Goal: Task Accomplishment & Management: Use online tool/utility

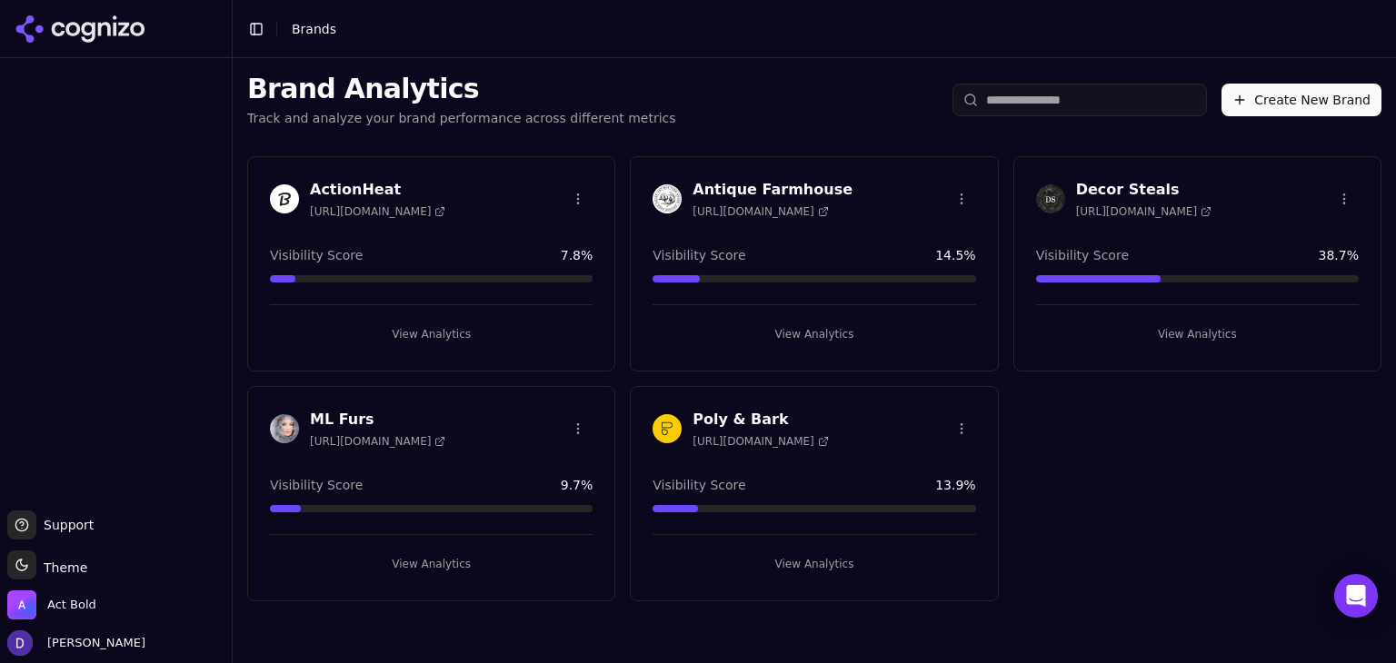
click at [765, 186] on h3 "Antique Farmhouse" at bounding box center [773, 190] width 160 height 22
click at [741, 201] on div "Antique Farmhouse [URL][DOMAIN_NAME]" at bounding box center [773, 199] width 160 height 40
click at [740, 188] on h3 "Antique Farmhouse" at bounding box center [773, 190] width 160 height 22
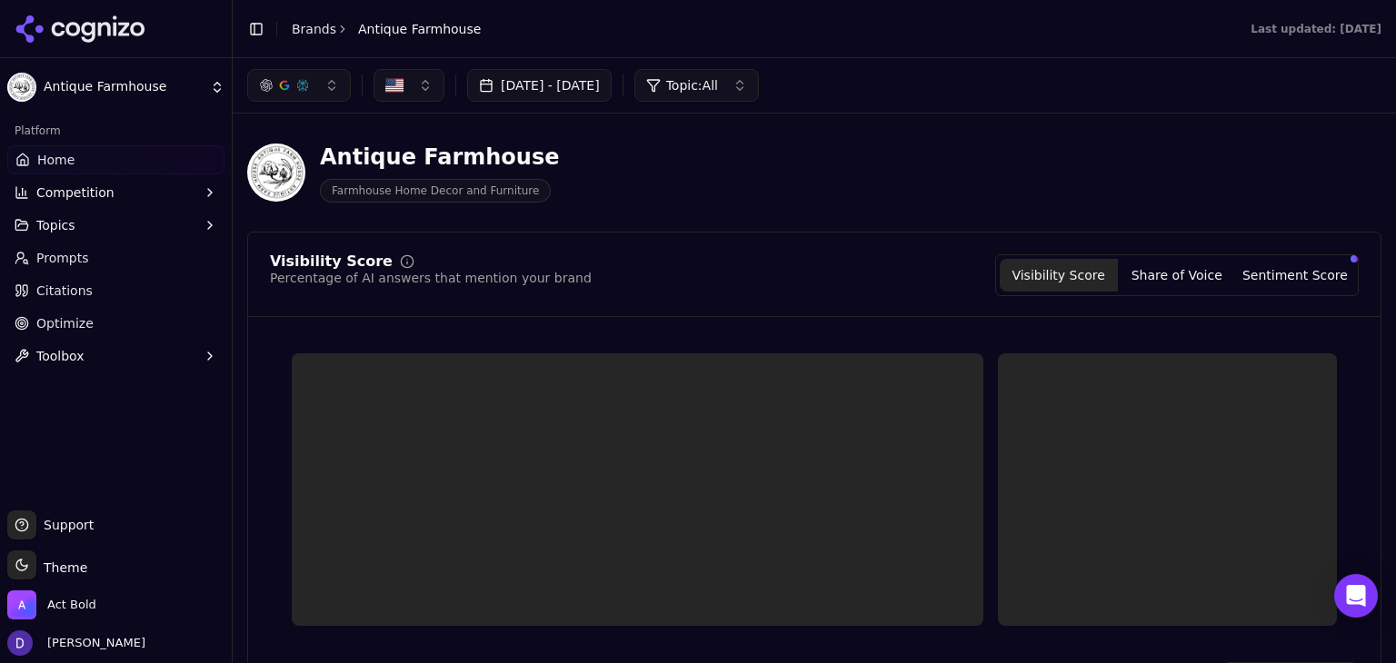
click at [94, 339] on ul "Home Competition Topics Prompts Citations Optimize Toolbox" at bounding box center [115, 257] width 217 height 225
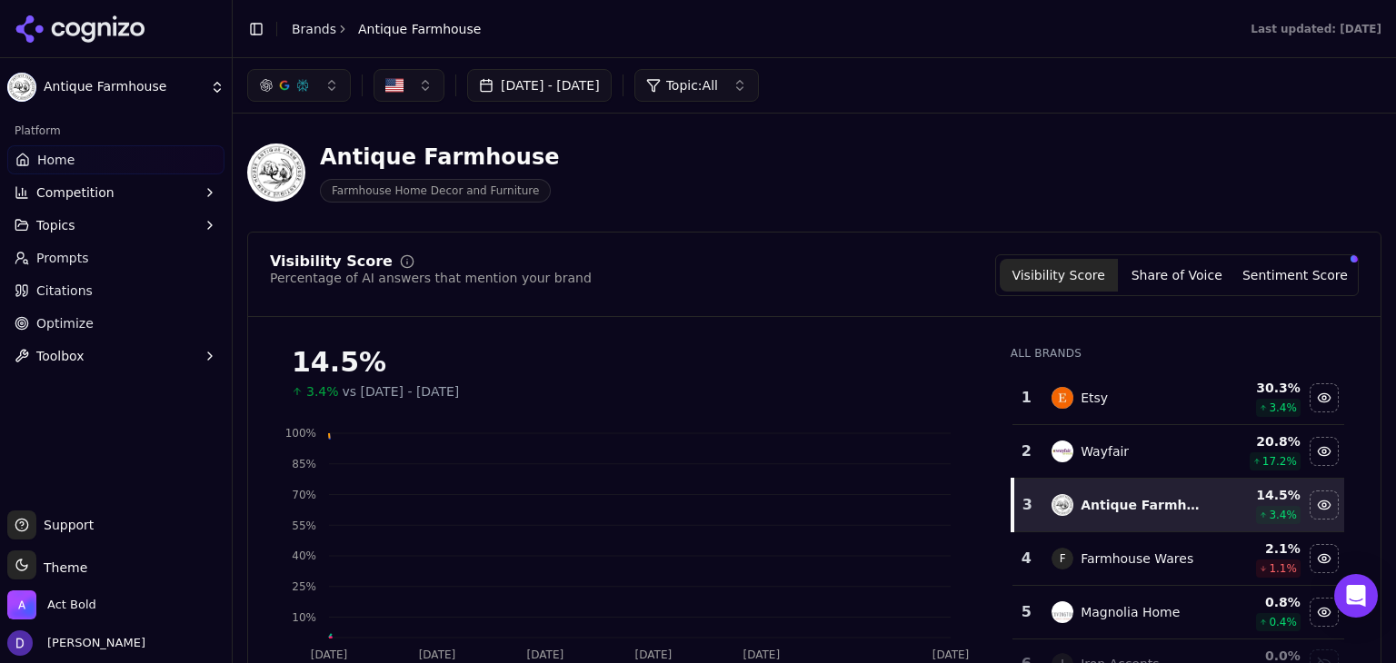
click at [79, 328] on span "Optimize" at bounding box center [64, 323] width 57 height 18
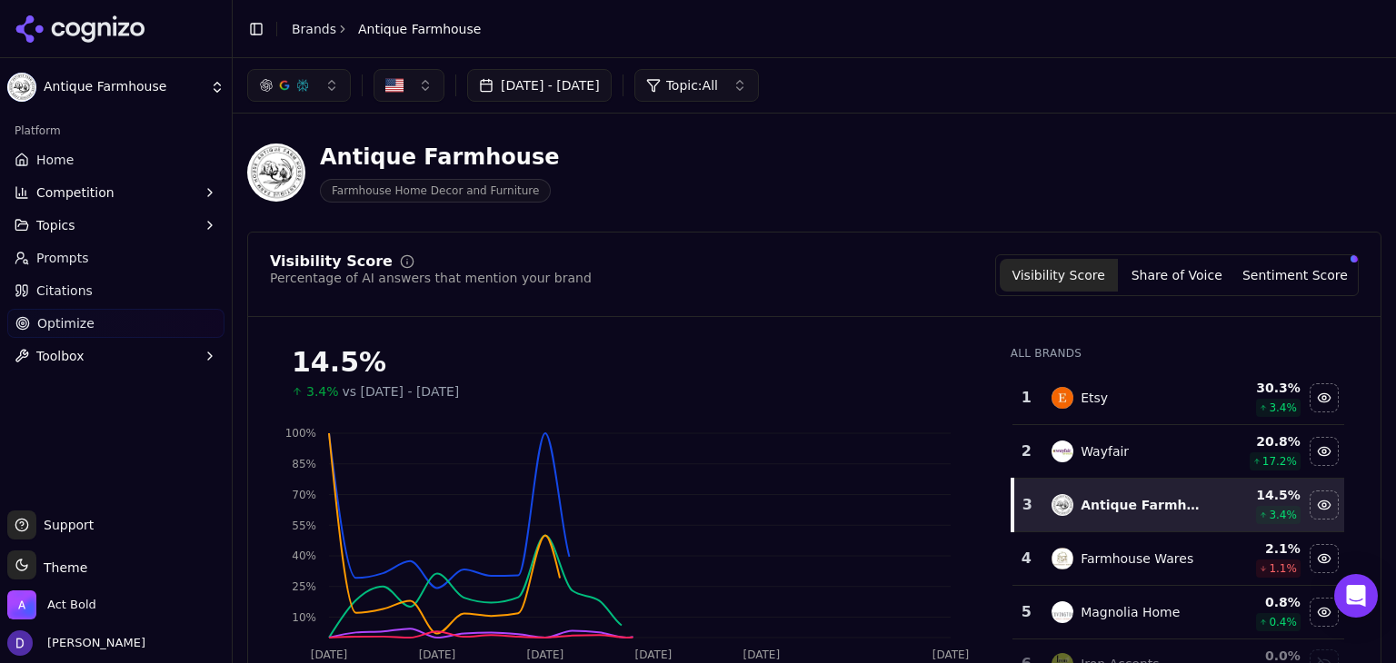
click at [79, 327] on html "Antique Farmhouse Platform Home Competition Topics Prompts Citations Optimize T…" at bounding box center [698, 331] width 1396 height 663
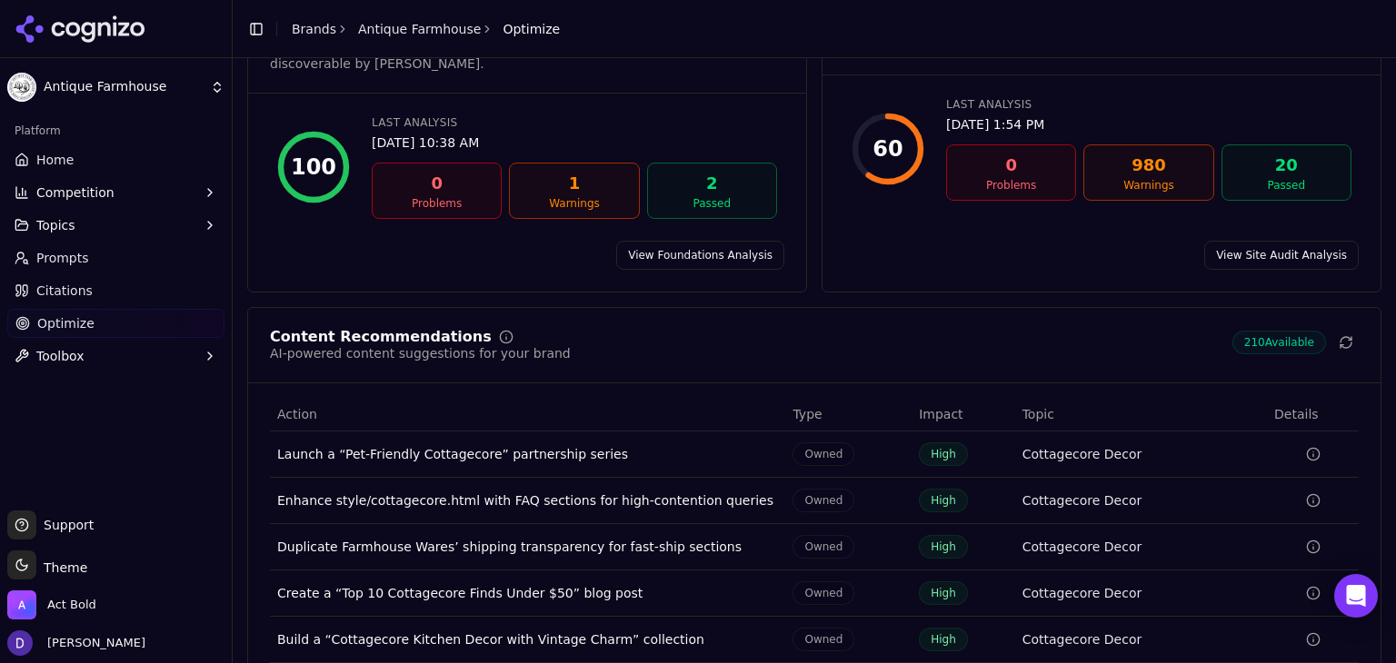
scroll to position [187, 0]
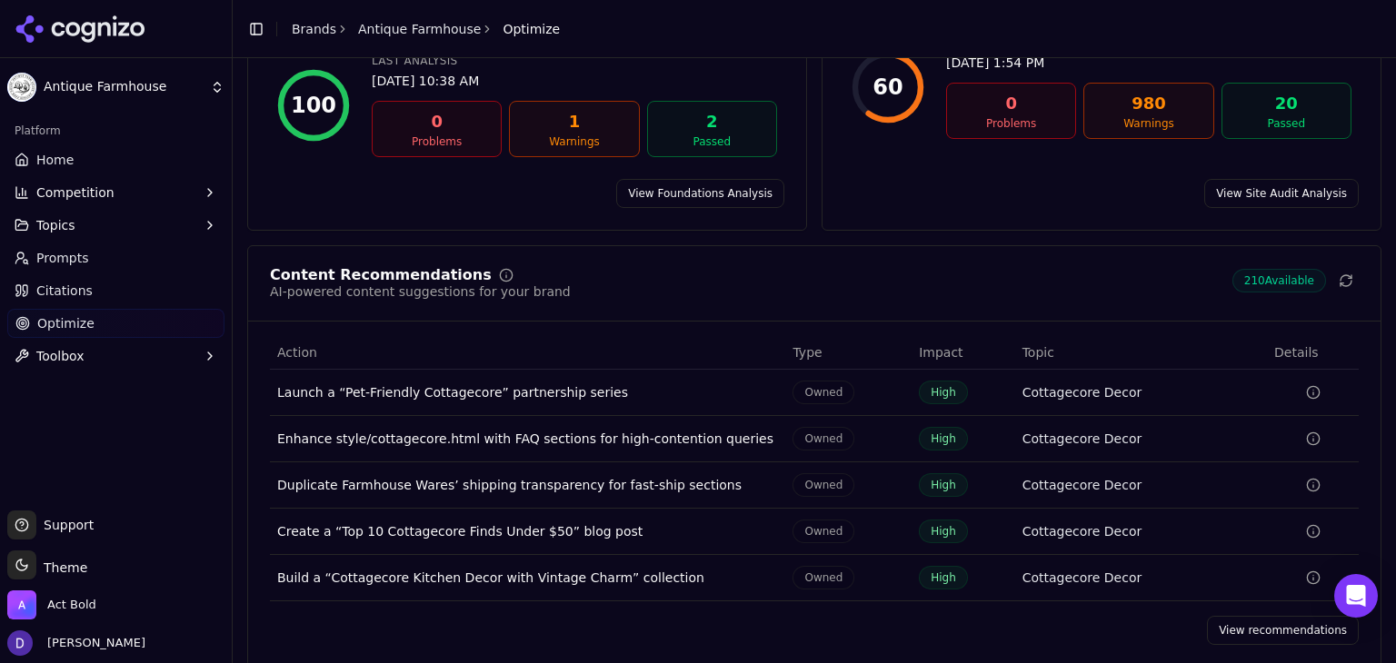
drag, startPoint x: 1261, startPoint y: 601, endPoint x: 415, endPoint y: 379, distance: 874.7
click at [1261, 616] on link "View recommendations" at bounding box center [1283, 630] width 152 height 29
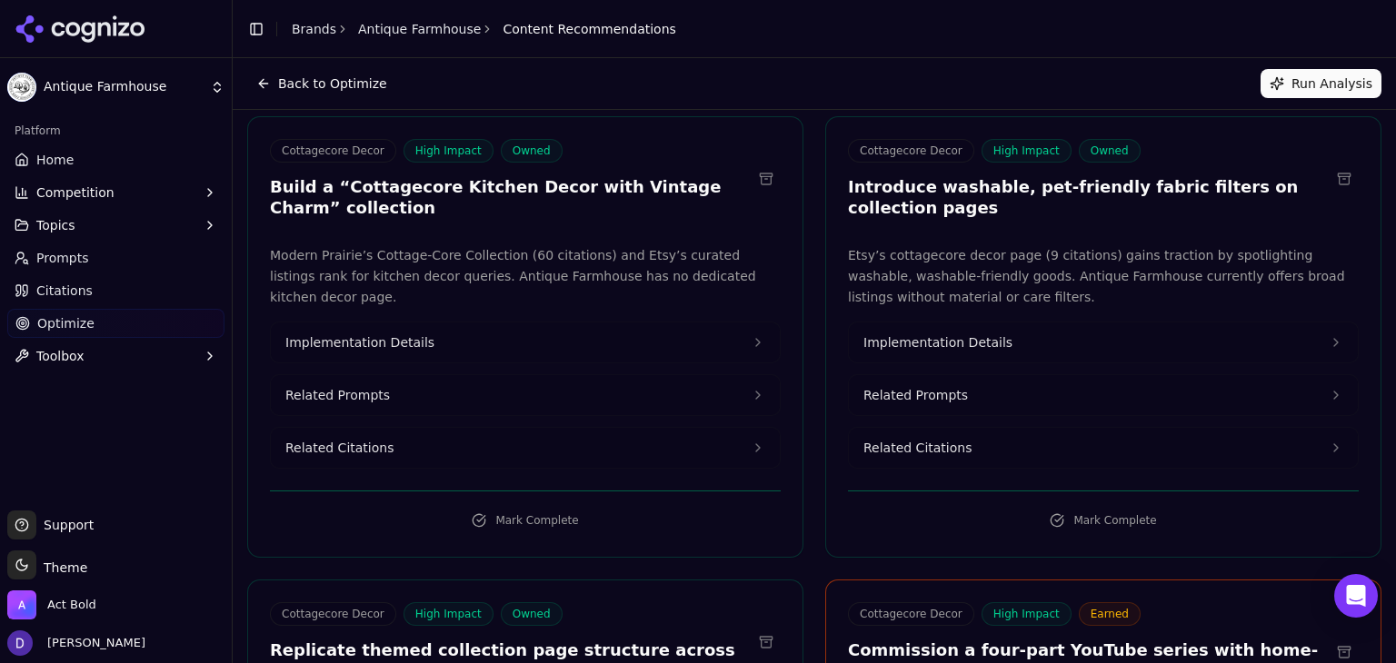
scroll to position [969, 0]
